Goal: Information Seeking & Learning: Learn about a topic

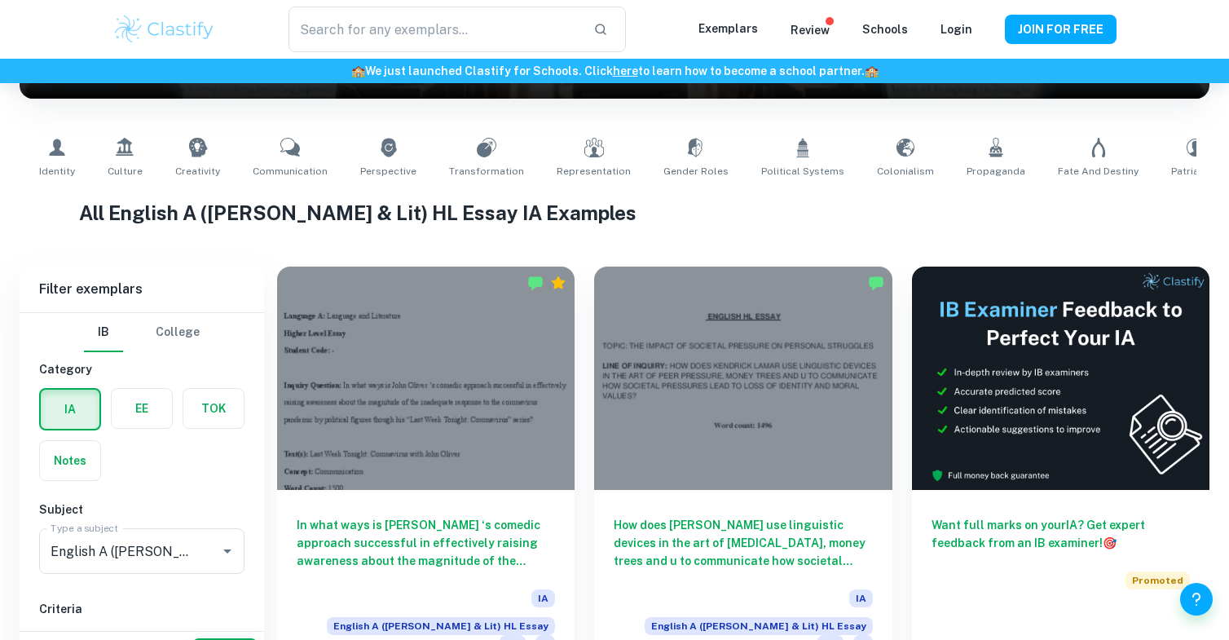
type input "English A ([PERSON_NAME] & Lit) HL Essay"
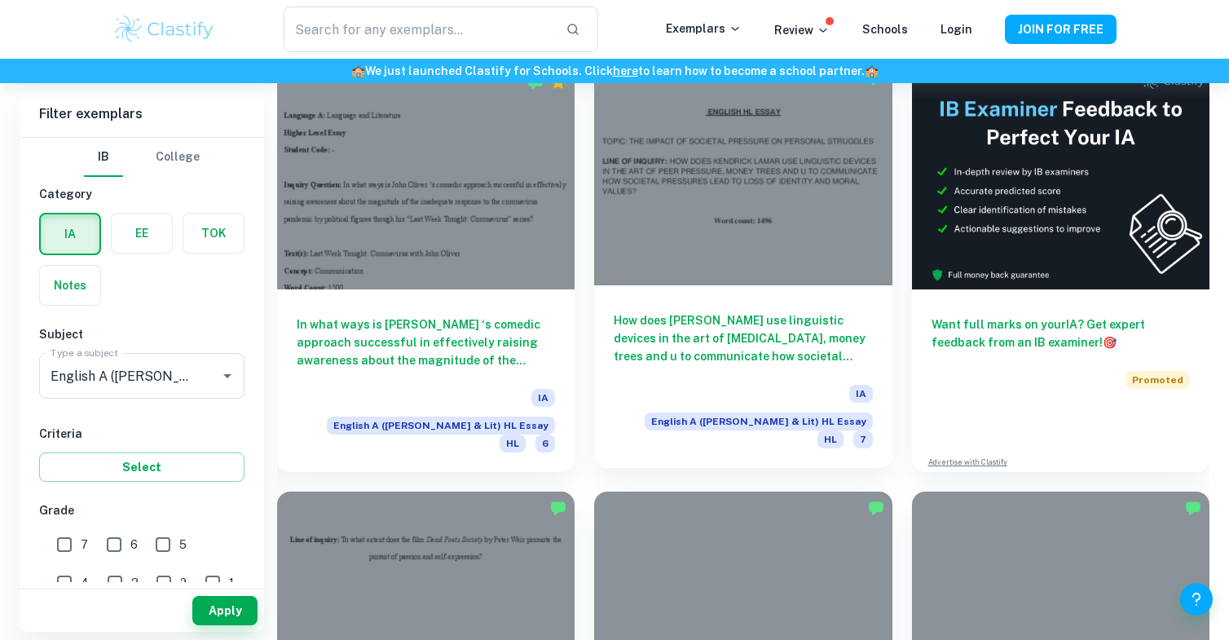
click at [706, 318] on h6 "How does [PERSON_NAME] use linguistic devices in the art of [MEDICAL_DATA], mon…" at bounding box center [742, 338] width 258 height 54
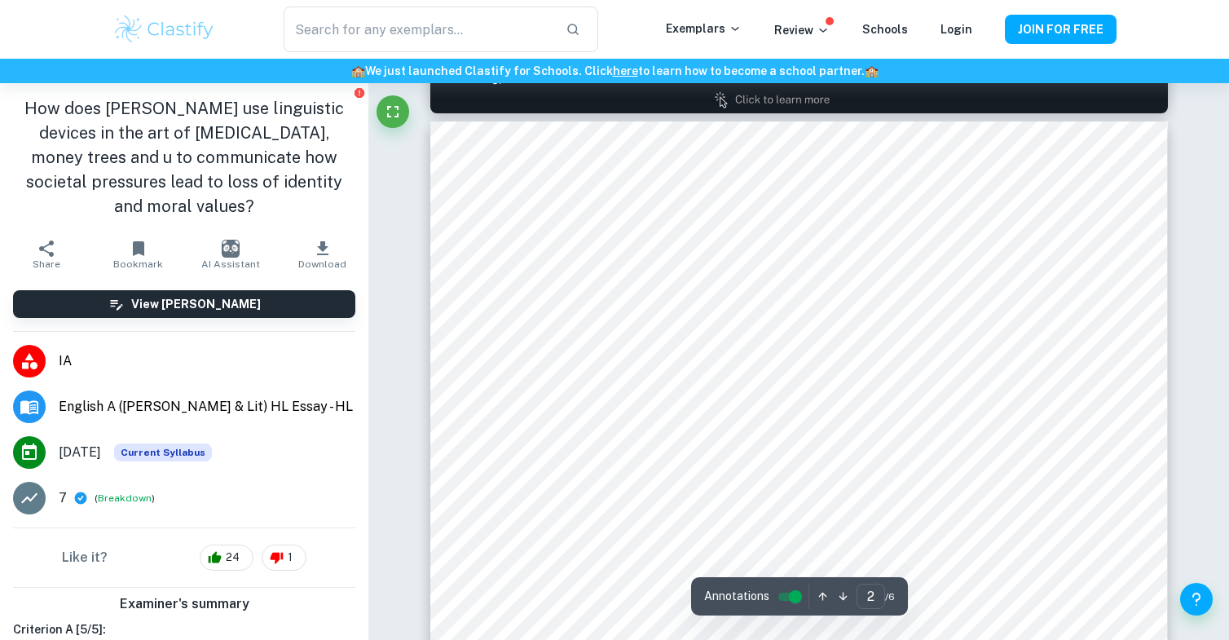
scroll to position [1150, 0]
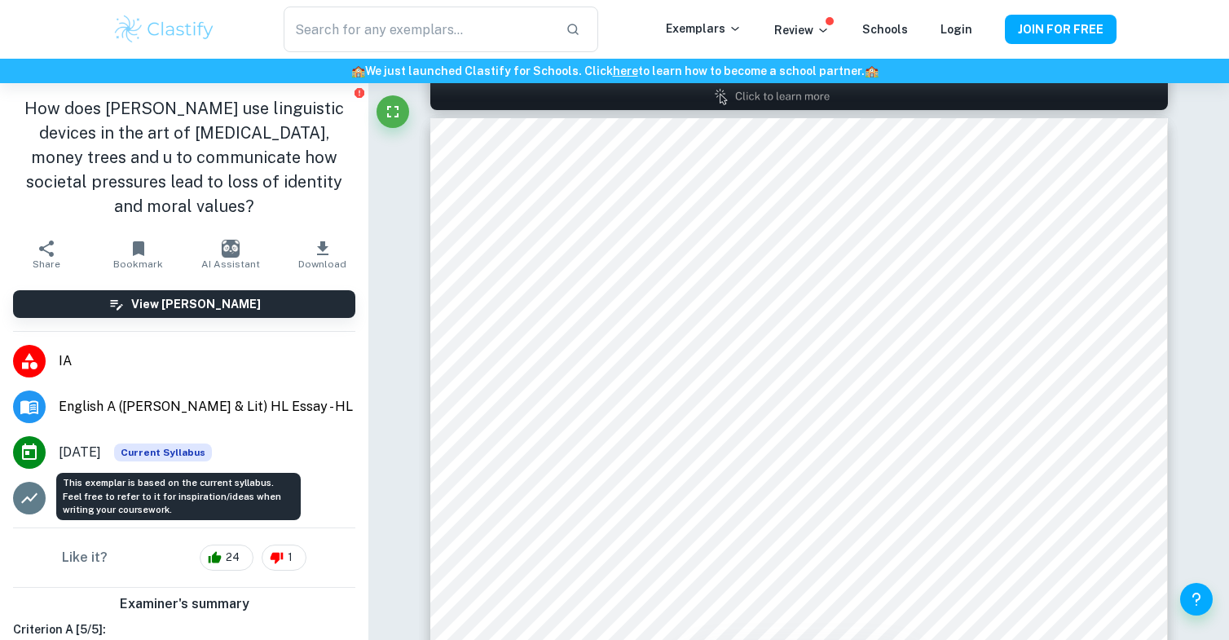
click at [191, 446] on span "Current Syllabus" at bounding box center [163, 452] width 98 height 18
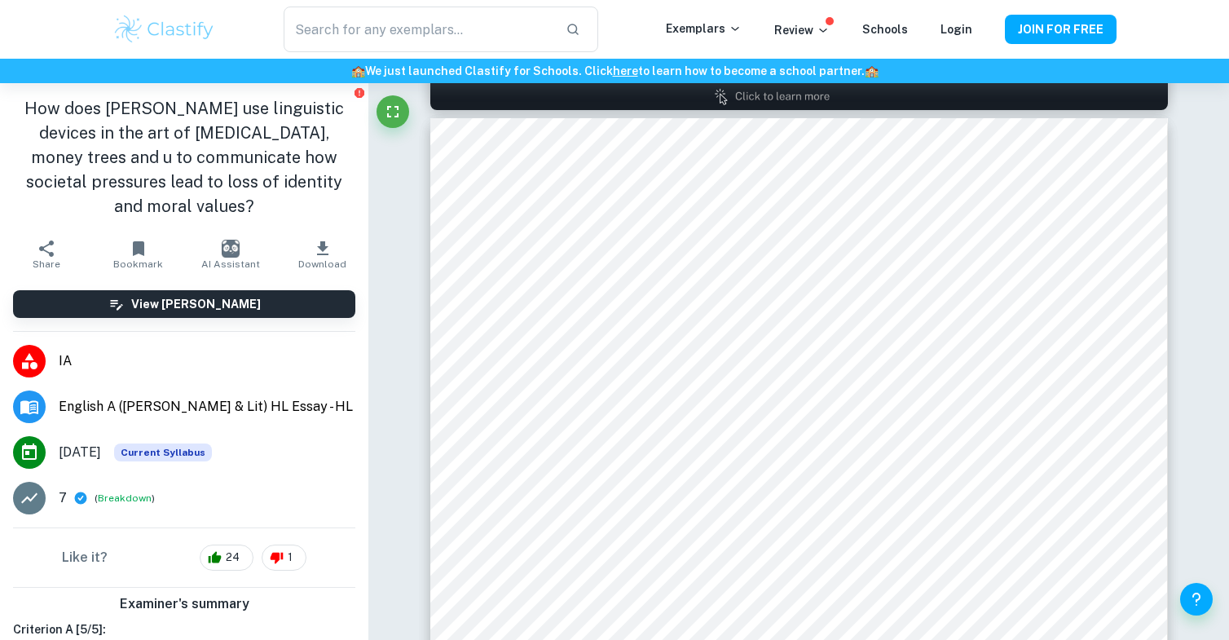
click at [89, 457] on span "[DATE]" at bounding box center [80, 452] width 42 height 20
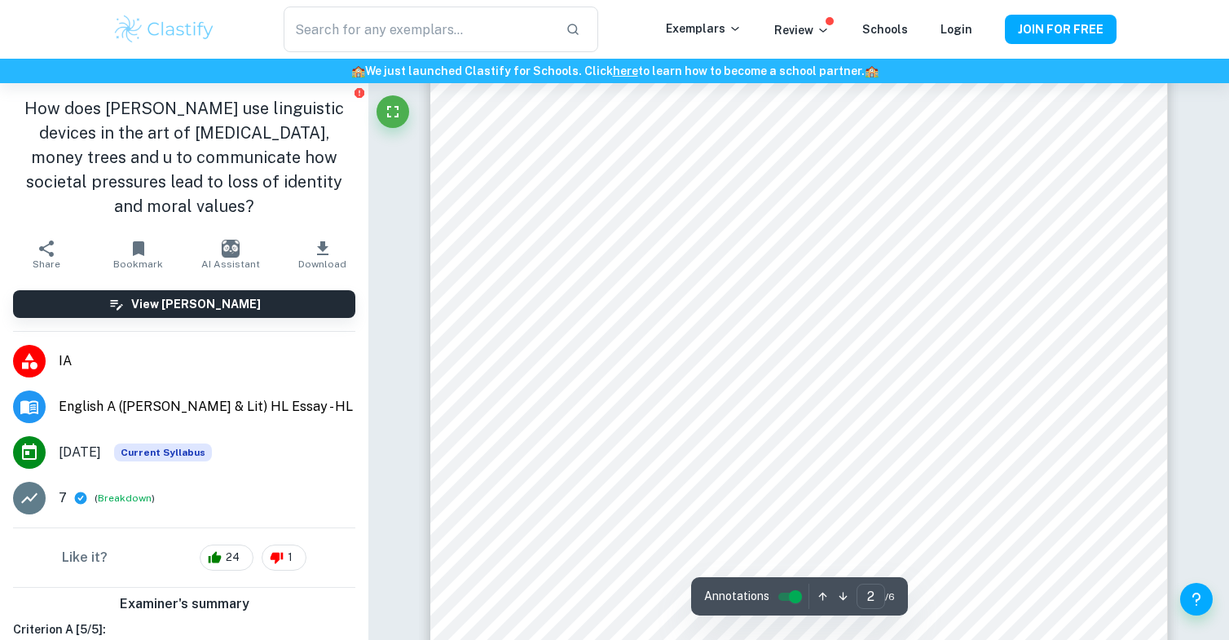
scroll to position [1486, 0]
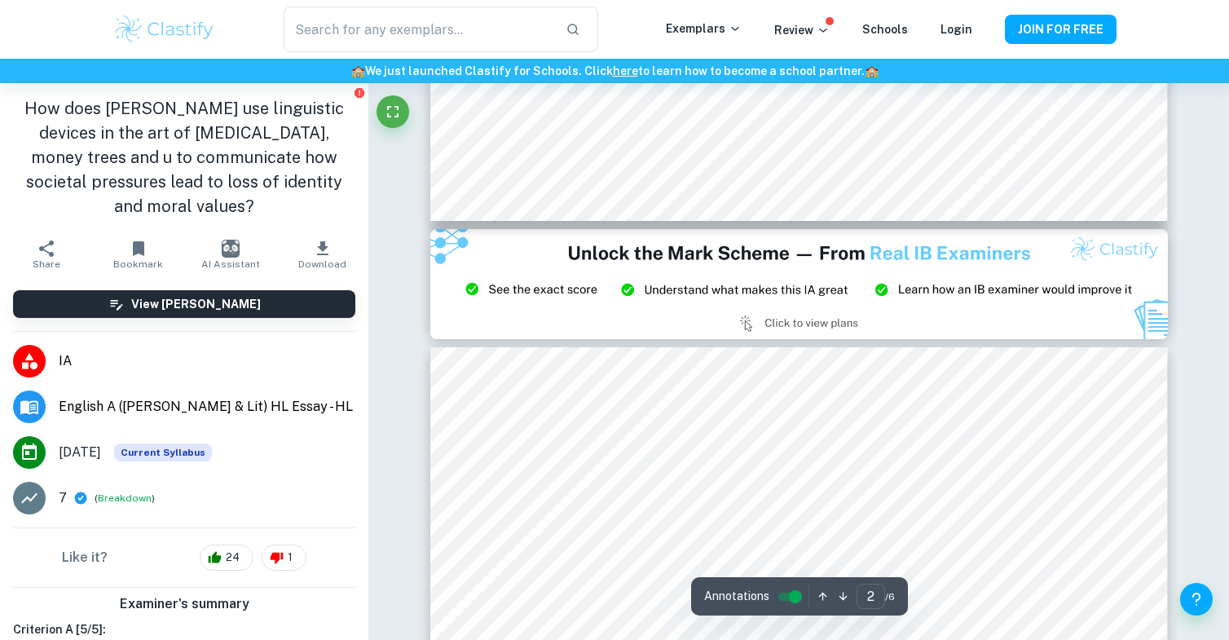
type input "3"
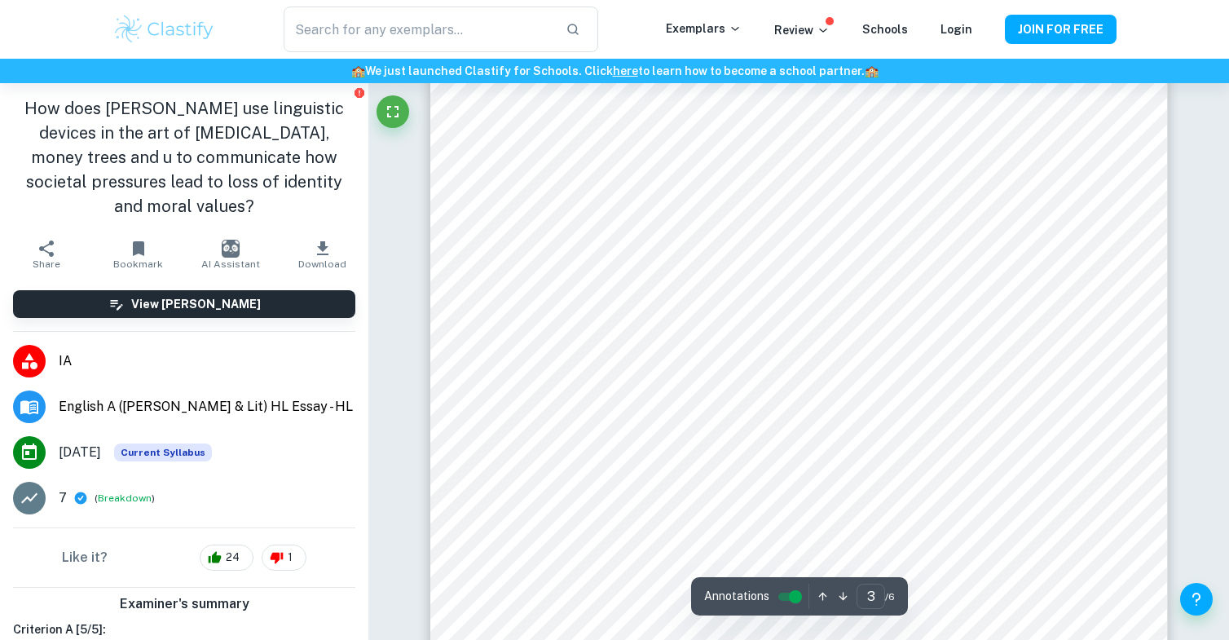
scroll to position [2448, 0]
